Goal: Task Accomplishment & Management: Use online tool/utility

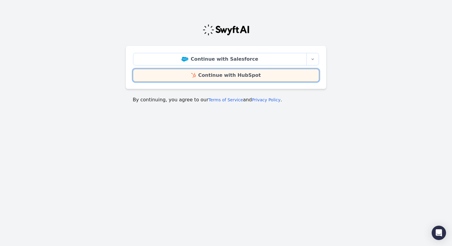
click at [154, 79] on link "Continue with HubSpot" at bounding box center [226, 75] width 186 height 13
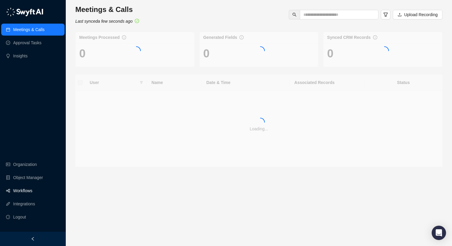
click at [29, 193] on link "Workflows" at bounding box center [22, 191] width 19 height 12
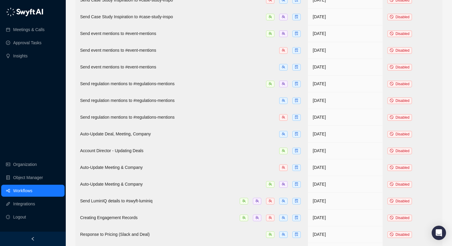
scroll to position [523, 0]
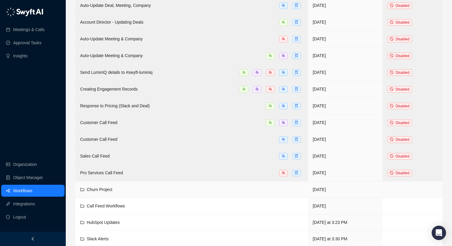
click at [114, 186] on div "Churn Project" at bounding box center [191, 189] width 223 height 7
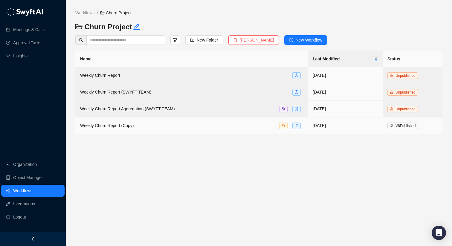
click at [104, 126] on span "Weekly Churn Report (Copy)" at bounding box center [106, 125] width 53 height 5
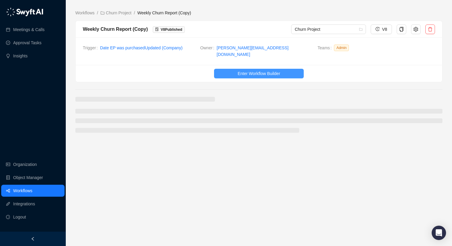
click at [240, 70] on span "Enter Workflow Builder" at bounding box center [258, 73] width 42 height 7
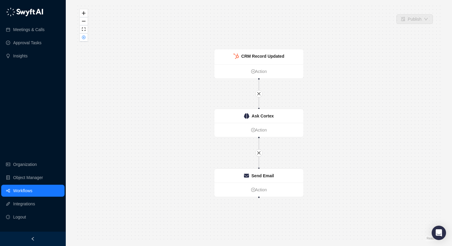
click at [32, 189] on link "Workflows" at bounding box center [22, 191] width 19 height 12
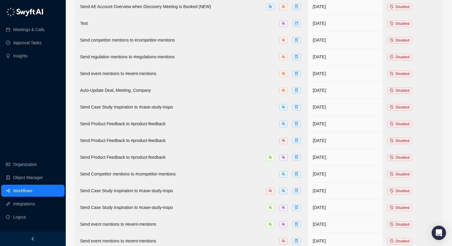
scroll to position [523, 0]
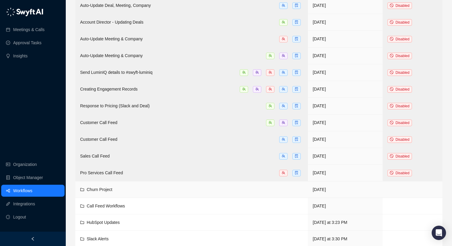
click at [122, 186] on div "Churn Project" at bounding box center [191, 189] width 223 height 7
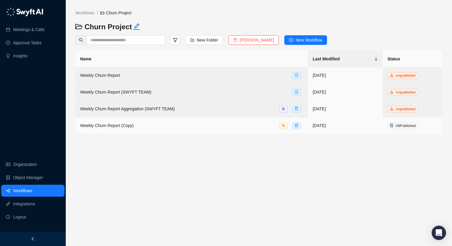
click at [114, 124] on span "Weekly Churn Report (Copy)" at bounding box center [106, 125] width 53 height 5
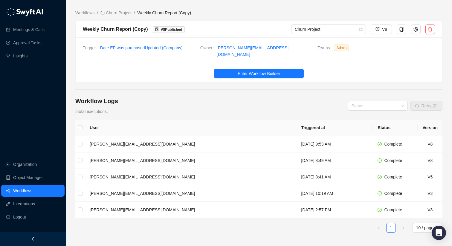
click at [29, 186] on link "Workflows" at bounding box center [22, 191] width 19 height 12
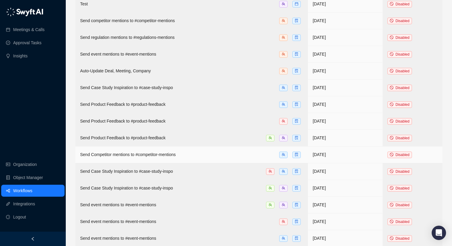
scroll to position [523, 0]
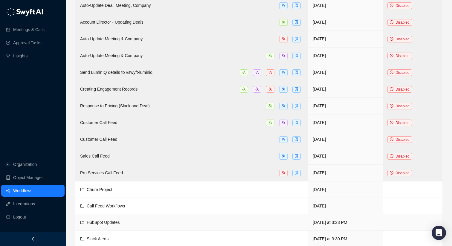
click at [138, 214] on td "HubSpot Updates" at bounding box center [191, 222] width 232 height 16
